Goal: Communication & Community: Answer question/provide support

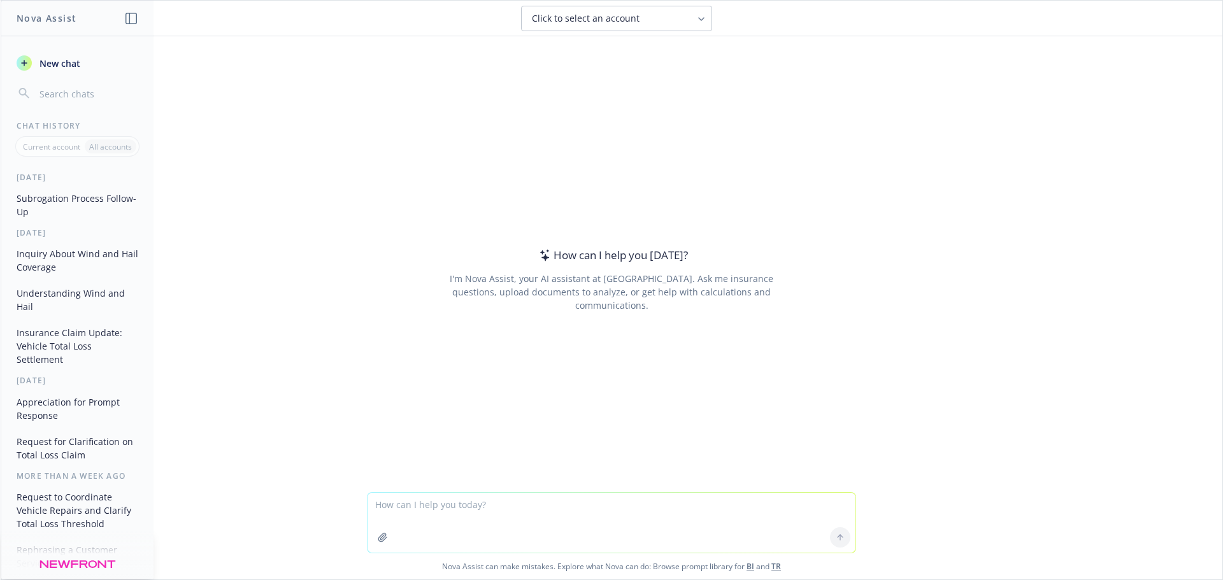
type textarea "Hi [PERSON_NAME], Checking in to confirm receipt of this request. And see if yo…"
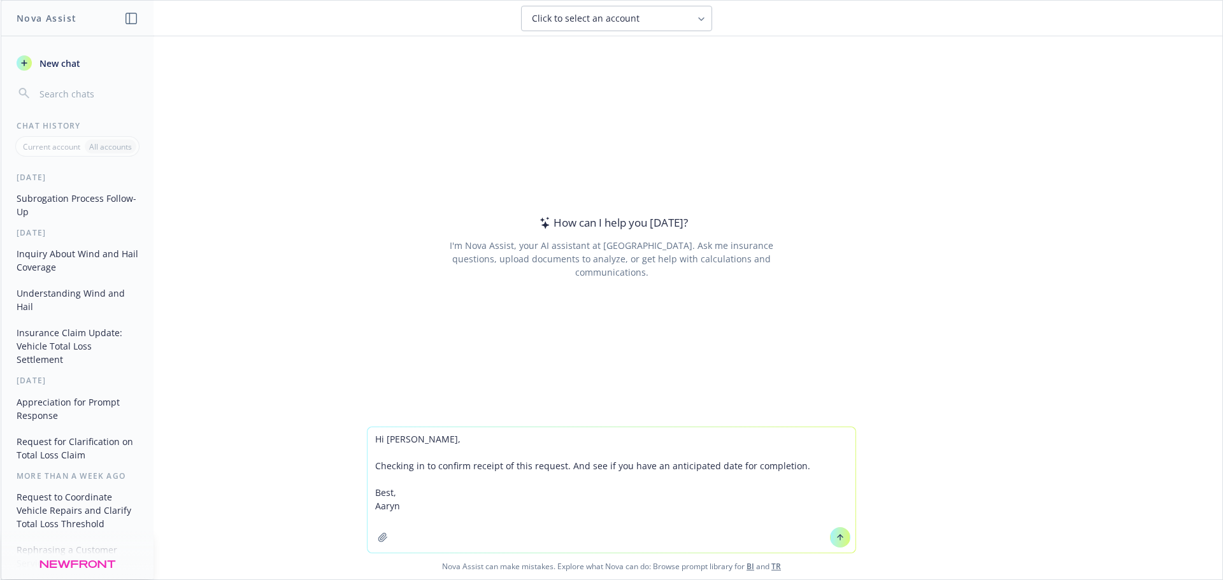
click at [421, 535] on textarea "Hi [PERSON_NAME], Checking in to confirm receipt of this request. And see if yo…" at bounding box center [612, 491] width 488 height 126
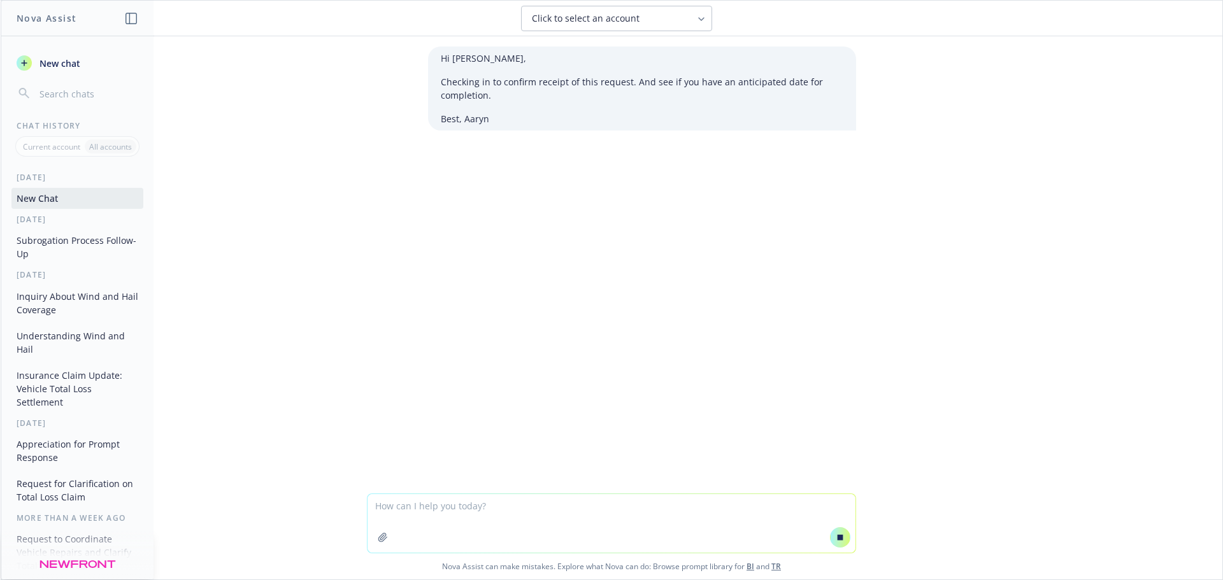
type textarea "m"
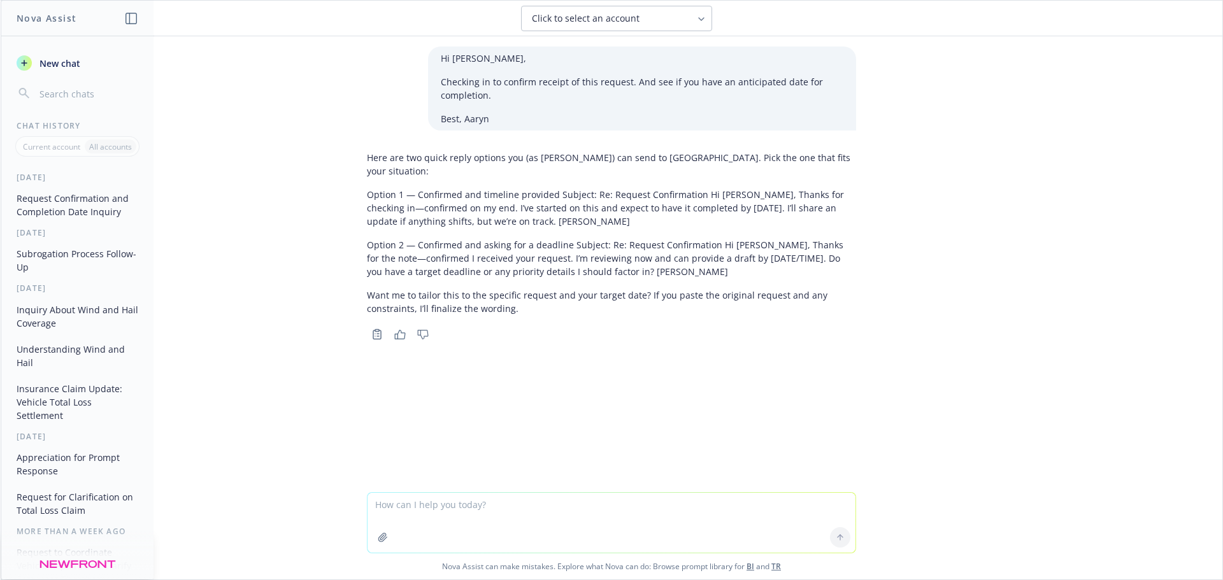
click at [422, 506] on textarea at bounding box center [612, 523] width 488 height 60
type textarea "refine, make friendly"
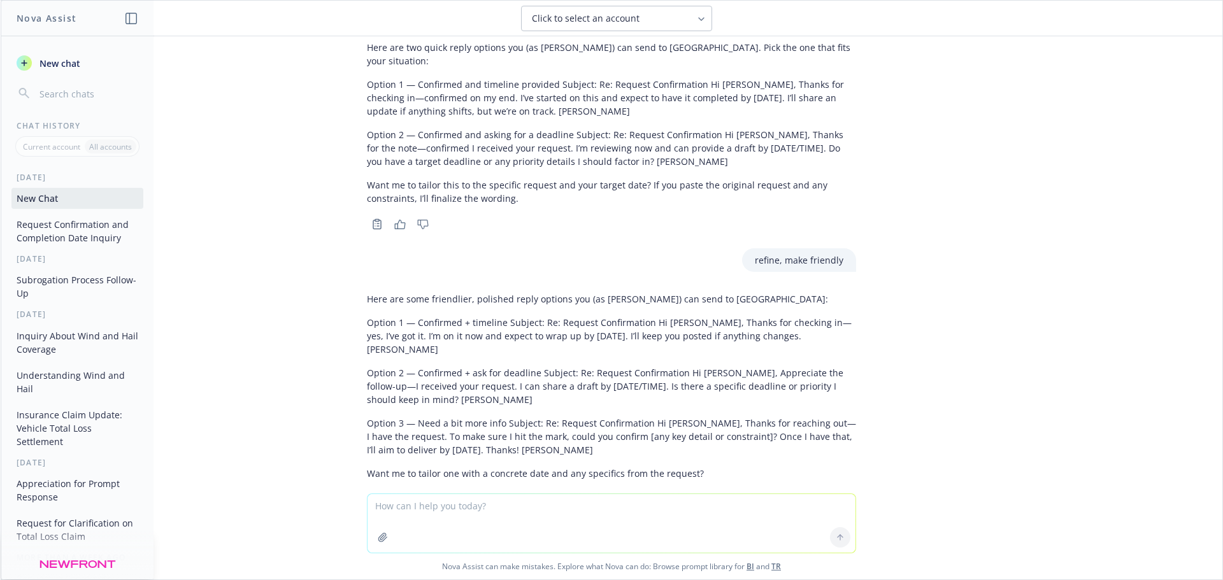
scroll to position [129, 0]
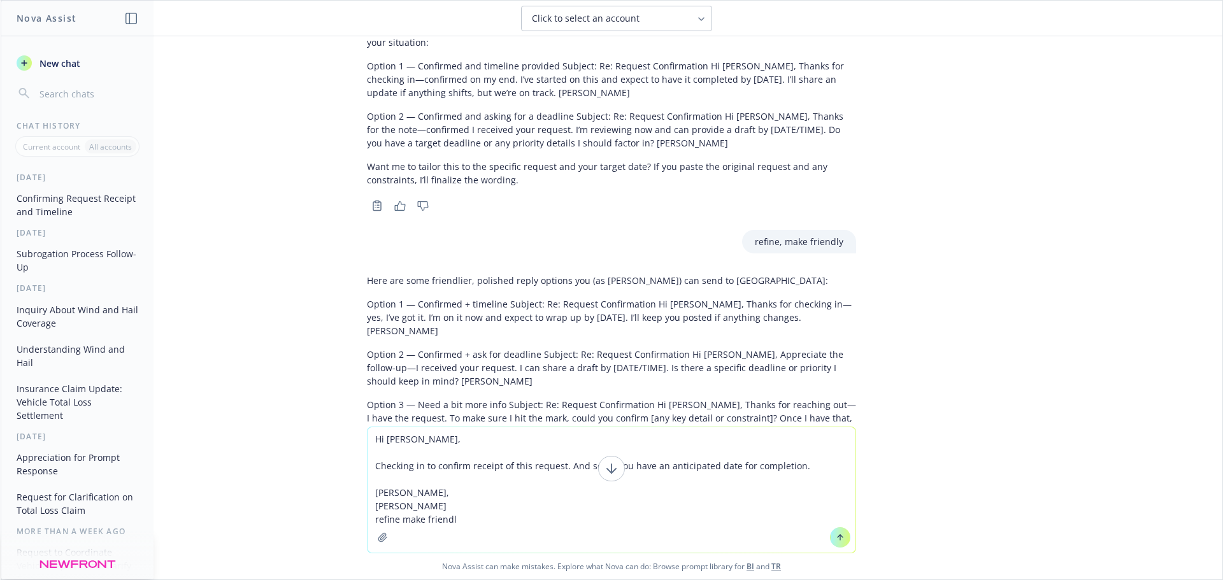
type textarea "Hi [PERSON_NAME], Checking in to confirm receipt of this request. And see if yo…"
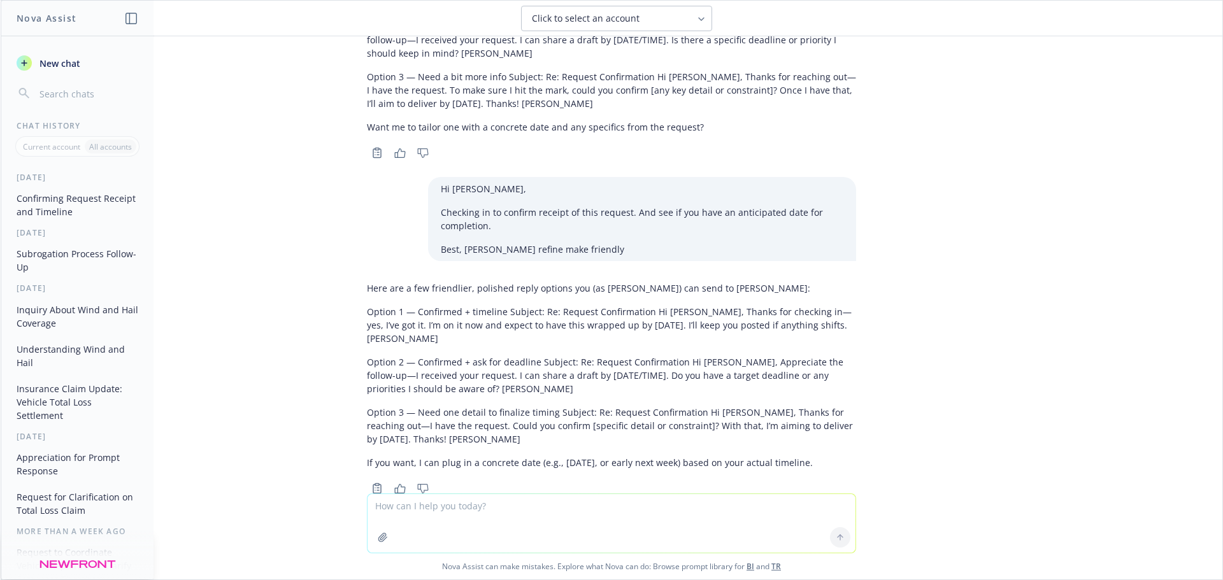
scroll to position [465, 0]
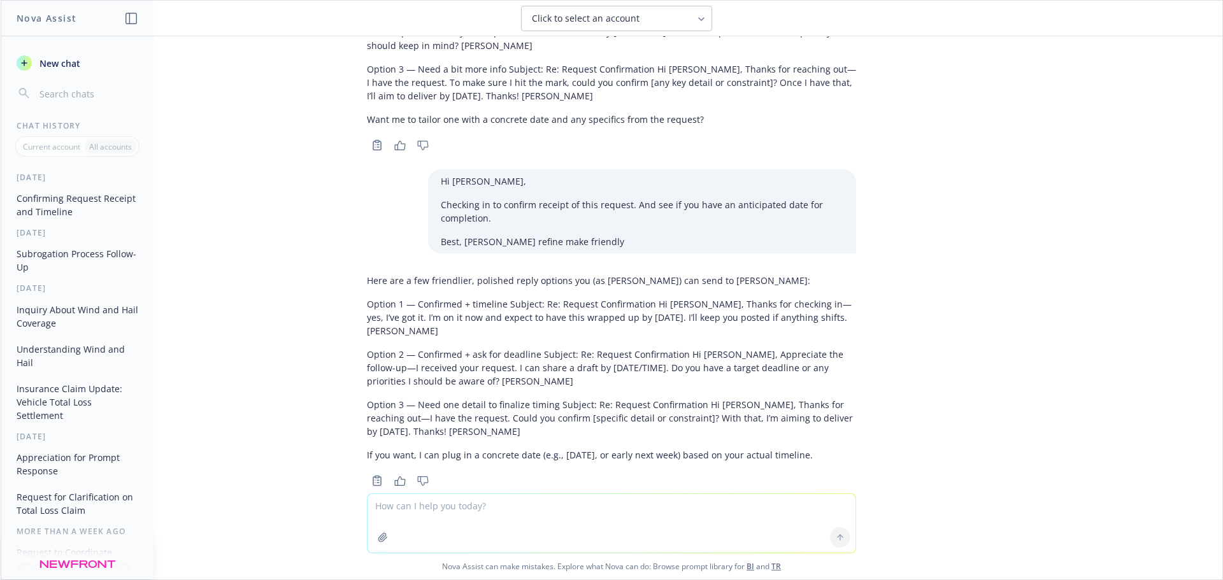
click at [460, 508] on textarea at bounding box center [612, 523] width 488 height 59
type textarea "to eir"
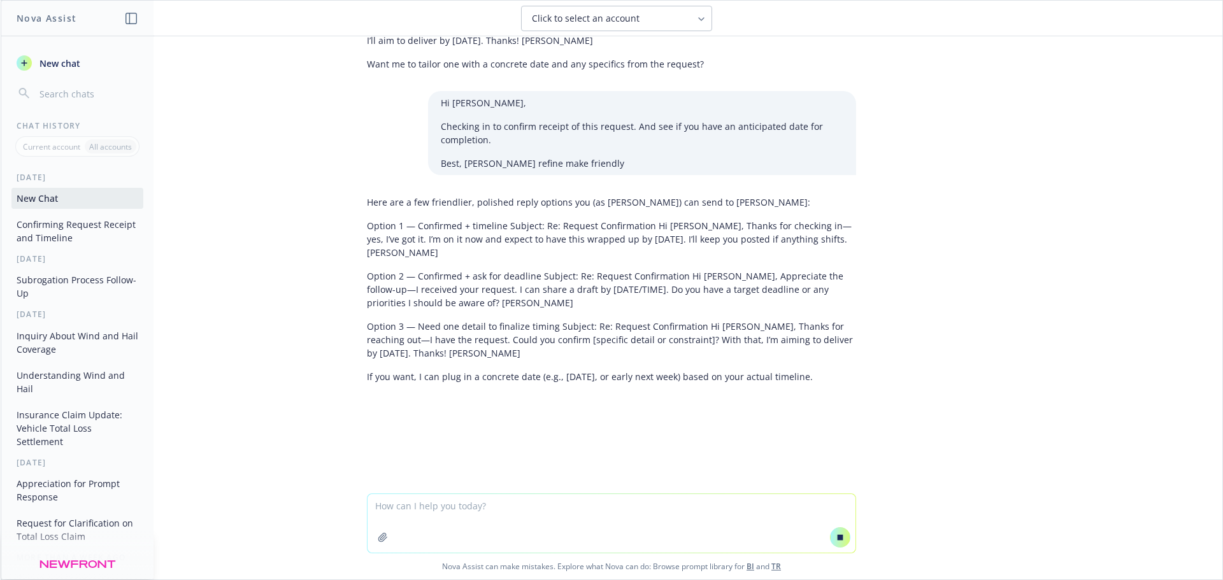
scroll to position [470, 0]
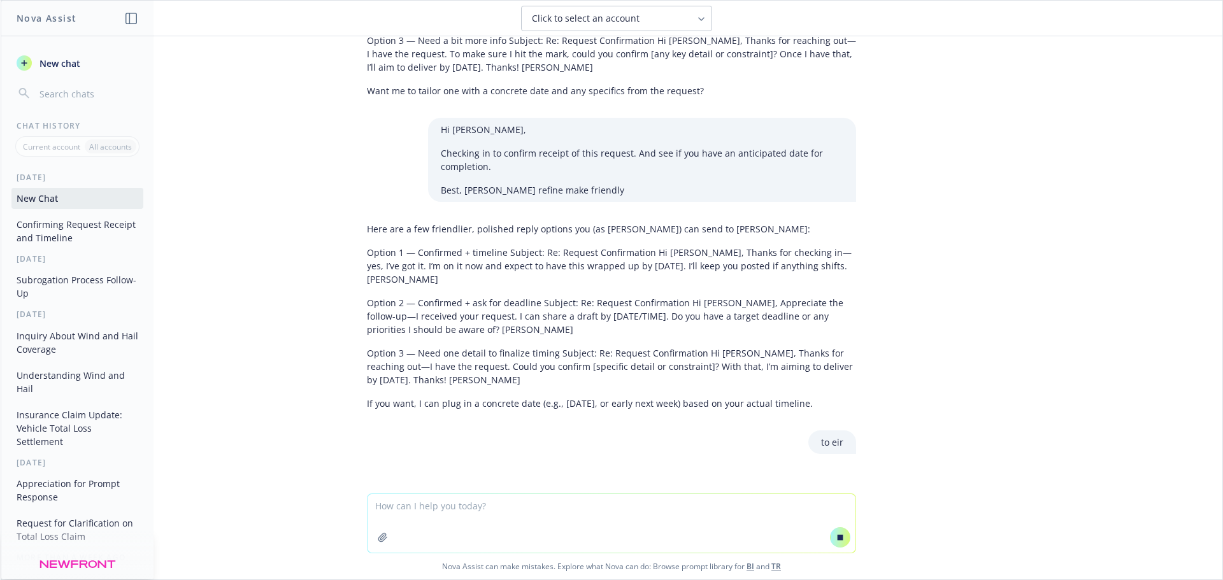
click at [460, 508] on textarea at bounding box center [612, 523] width 488 height 59
drag, startPoint x: 460, startPoint y: 508, endPoint x: 335, endPoint y: 517, distance: 125.8
click at [335, 517] on div "to [PERSON_NAME] Assist can make mistakes. Explore what Nova can do: Browse pro…" at bounding box center [612, 536] width 1222 height 87
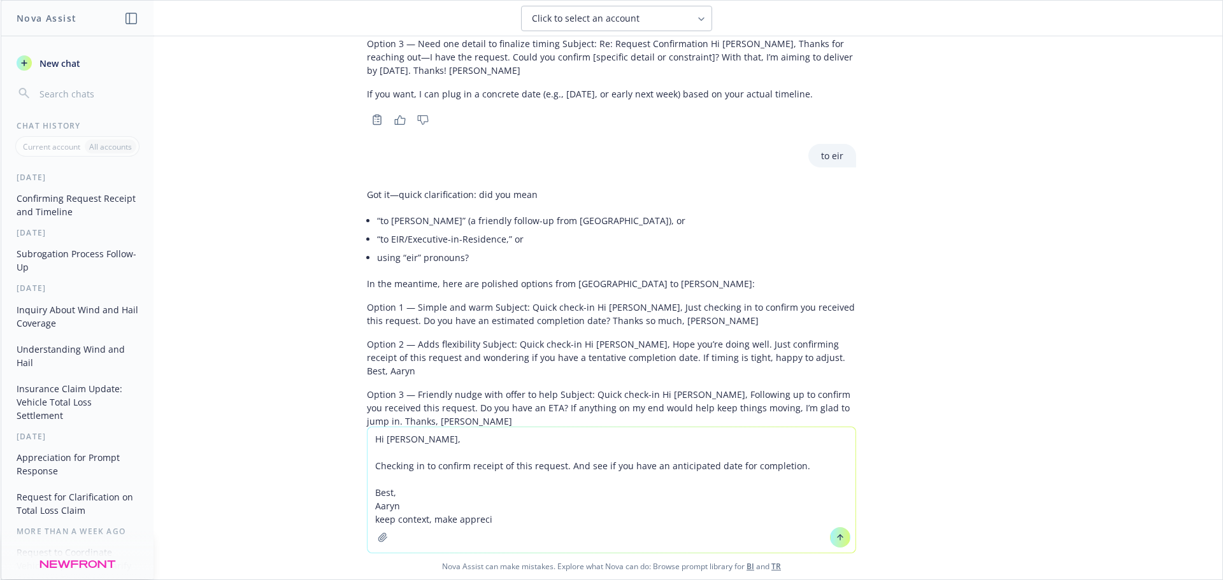
scroll to position [869, 0]
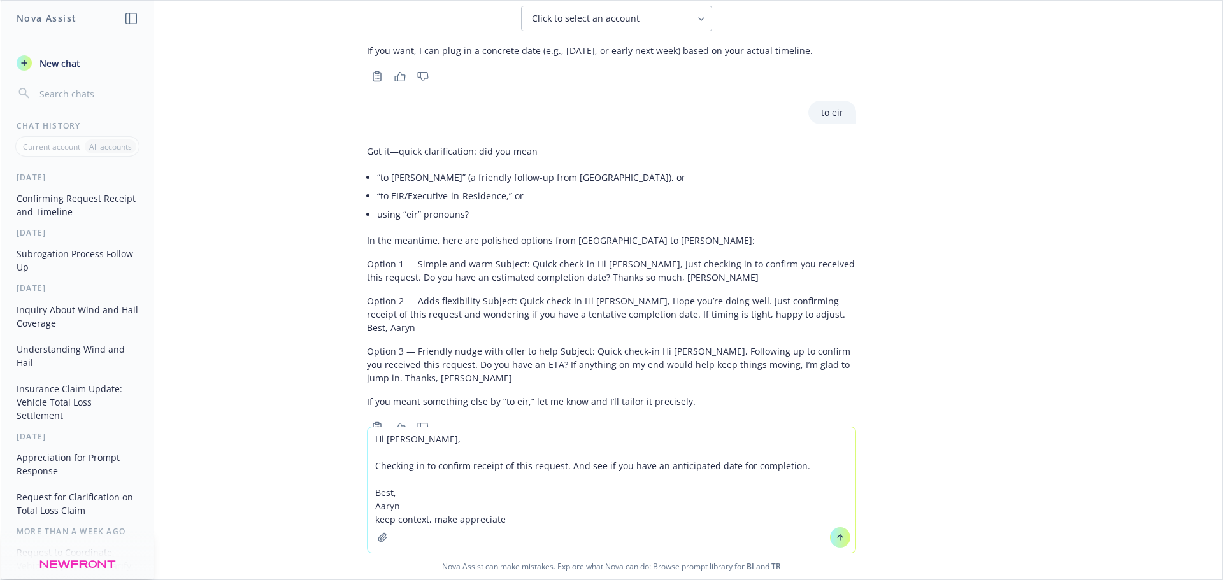
type textarea "Hi [PERSON_NAME], Checking in to confirm receipt of this request. And see if yo…"
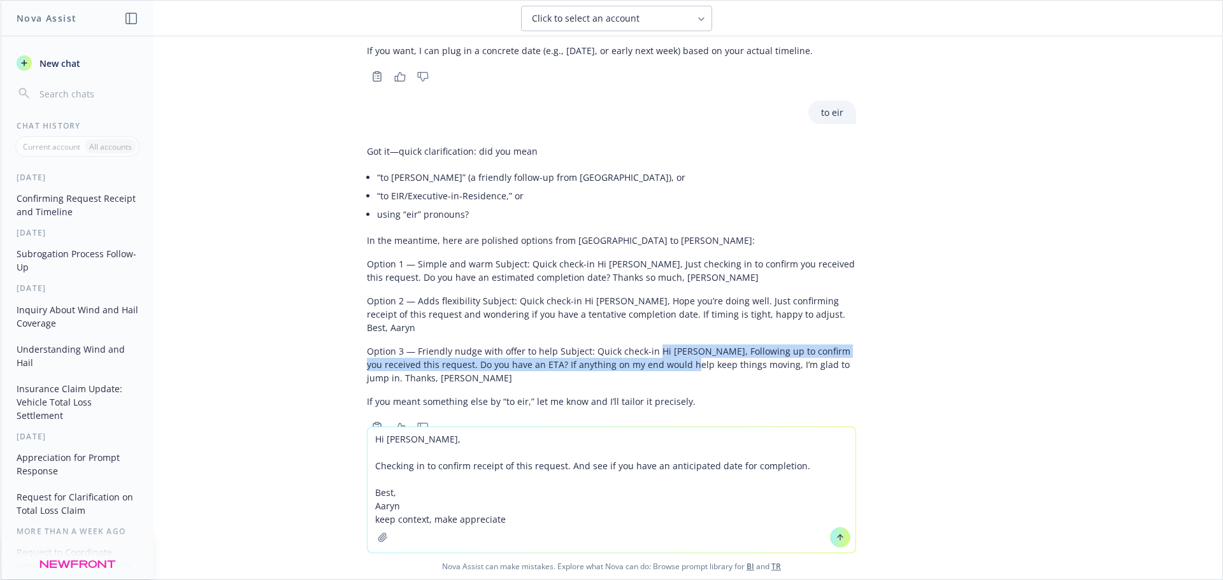
drag, startPoint x: 642, startPoint y: 310, endPoint x: 646, endPoint y: 328, distance: 17.6
click at [646, 345] on p "Option 3 — Friendly nudge with offer to help Subject: Quick check-in Hi [PERSON…" at bounding box center [611, 365] width 489 height 40
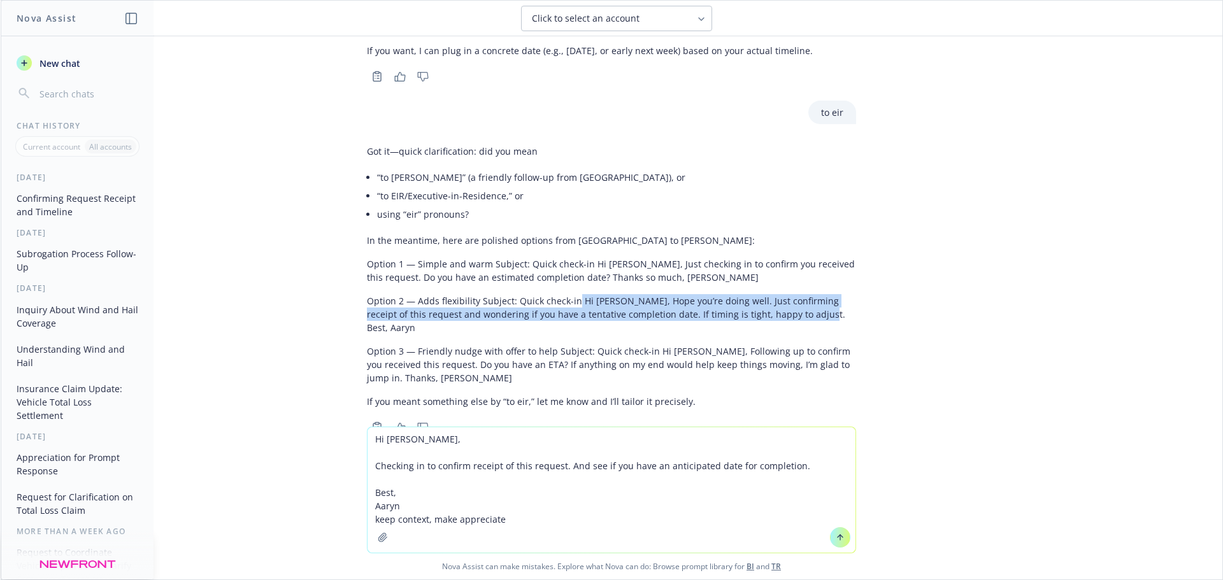
drag, startPoint x: 566, startPoint y: 274, endPoint x: 786, endPoint y: 284, distance: 220.0
click at [786, 294] on p "Option 2 — Adds flexibility Subject: Quick check-in Hi [PERSON_NAME], Hope you’…" at bounding box center [611, 314] width 489 height 40
